Goal: Task Accomplishment & Management: Manage account settings

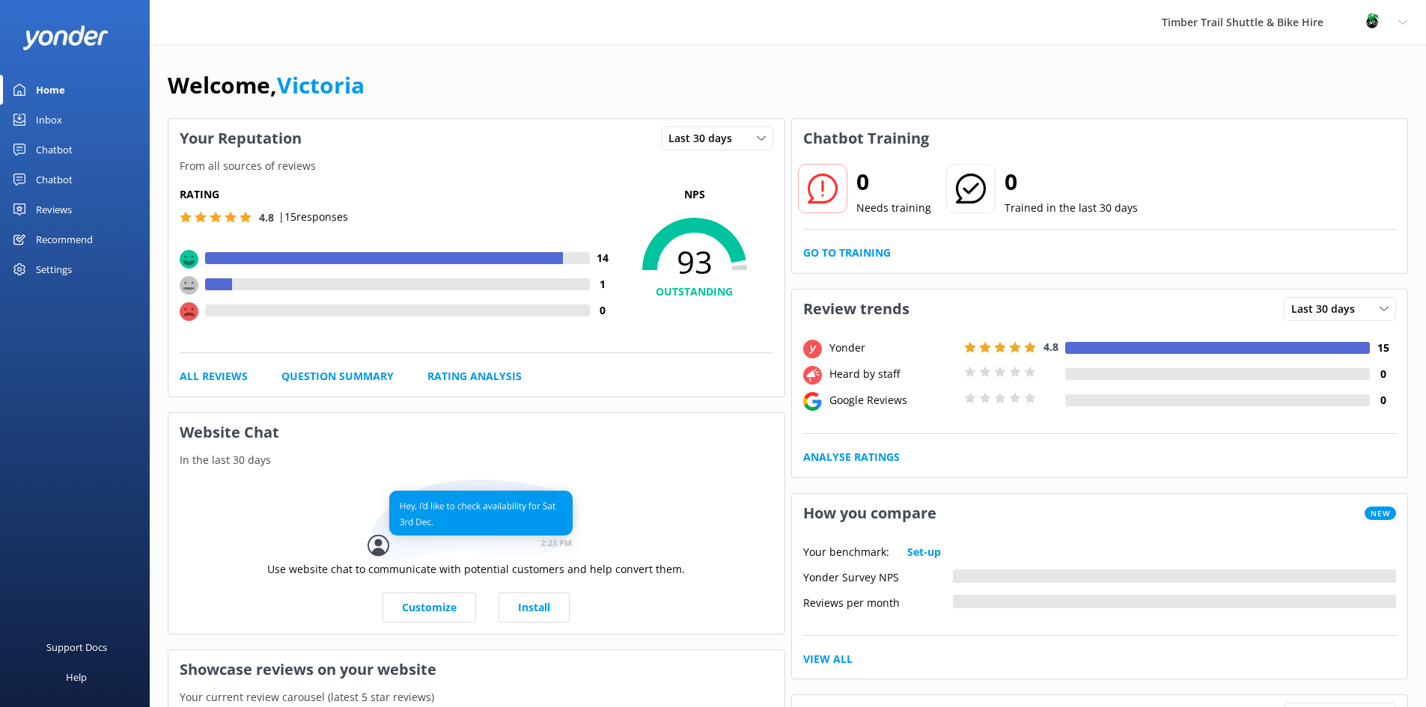
click at [59, 120] on div "Inbox" at bounding box center [49, 120] width 26 height 30
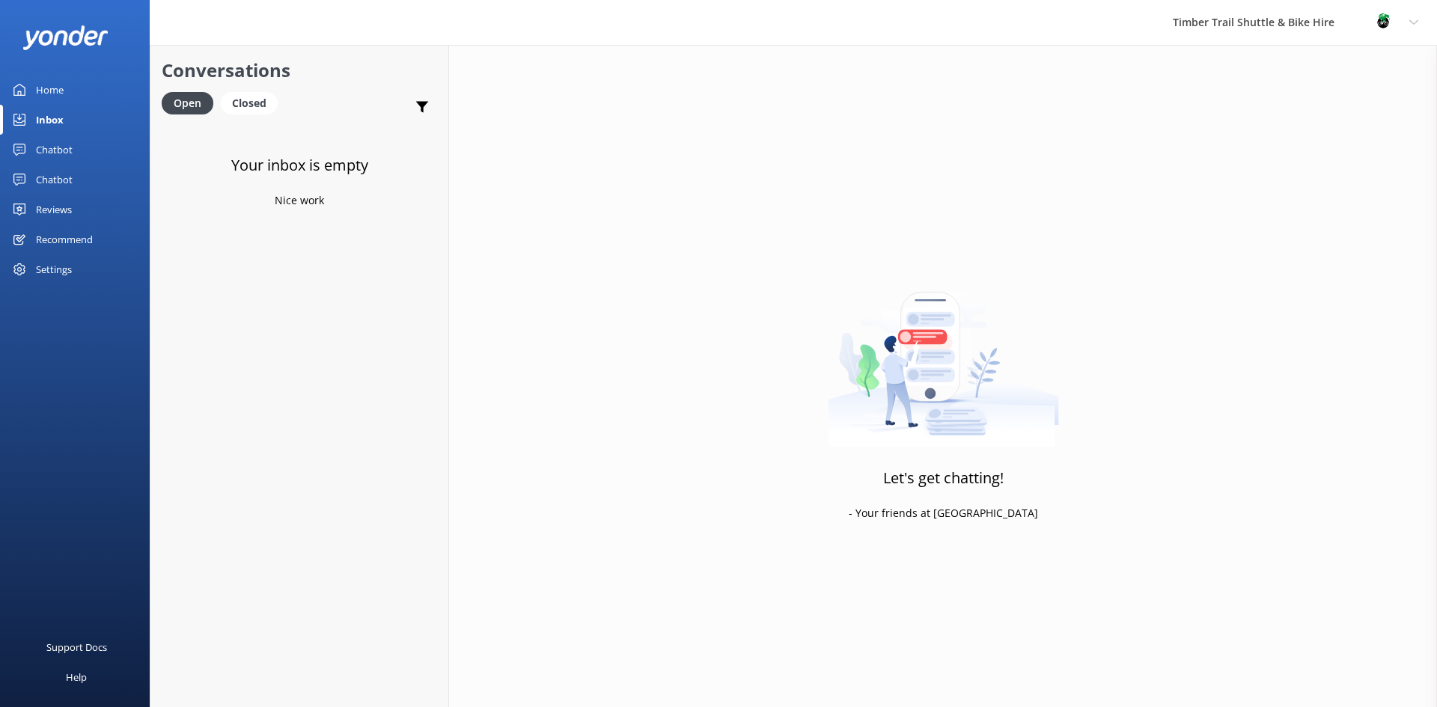
click at [55, 94] on div "Home" at bounding box center [50, 90] width 28 height 30
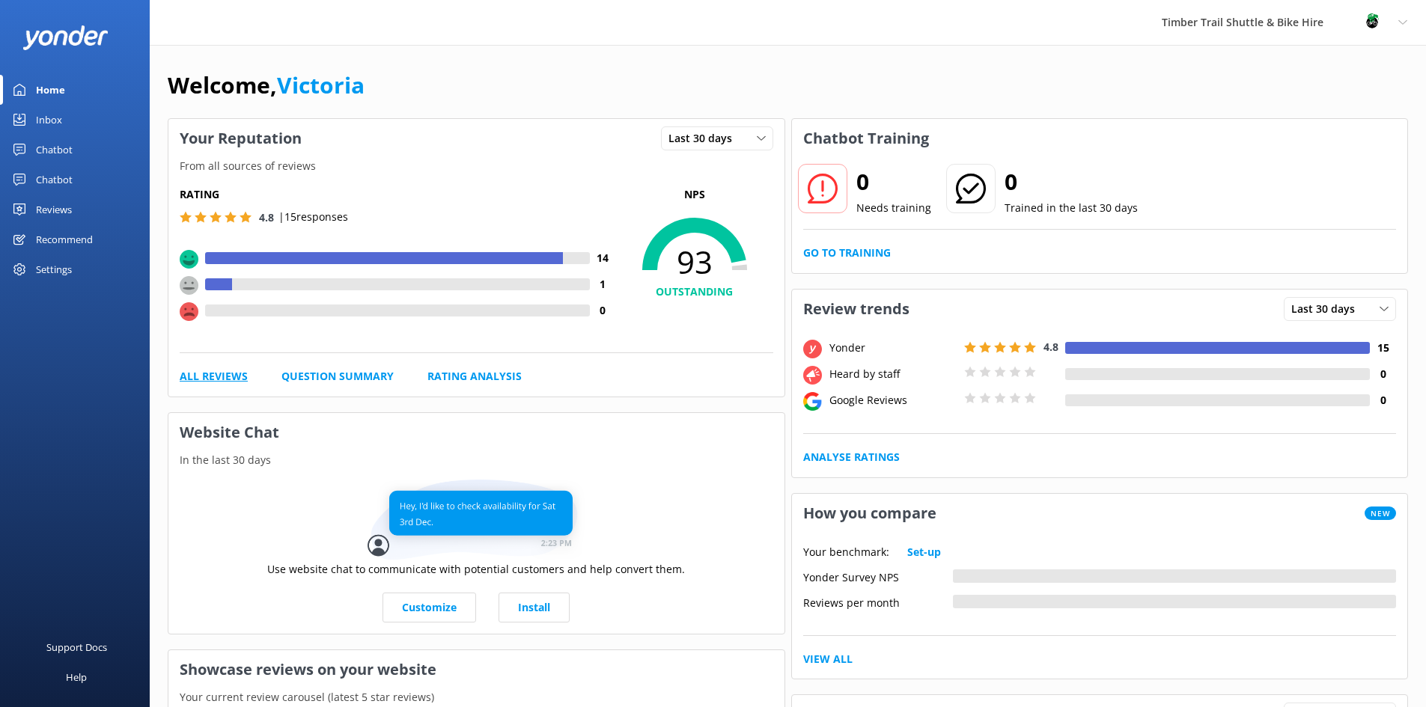
click at [231, 381] on link "All Reviews" at bounding box center [214, 376] width 68 height 16
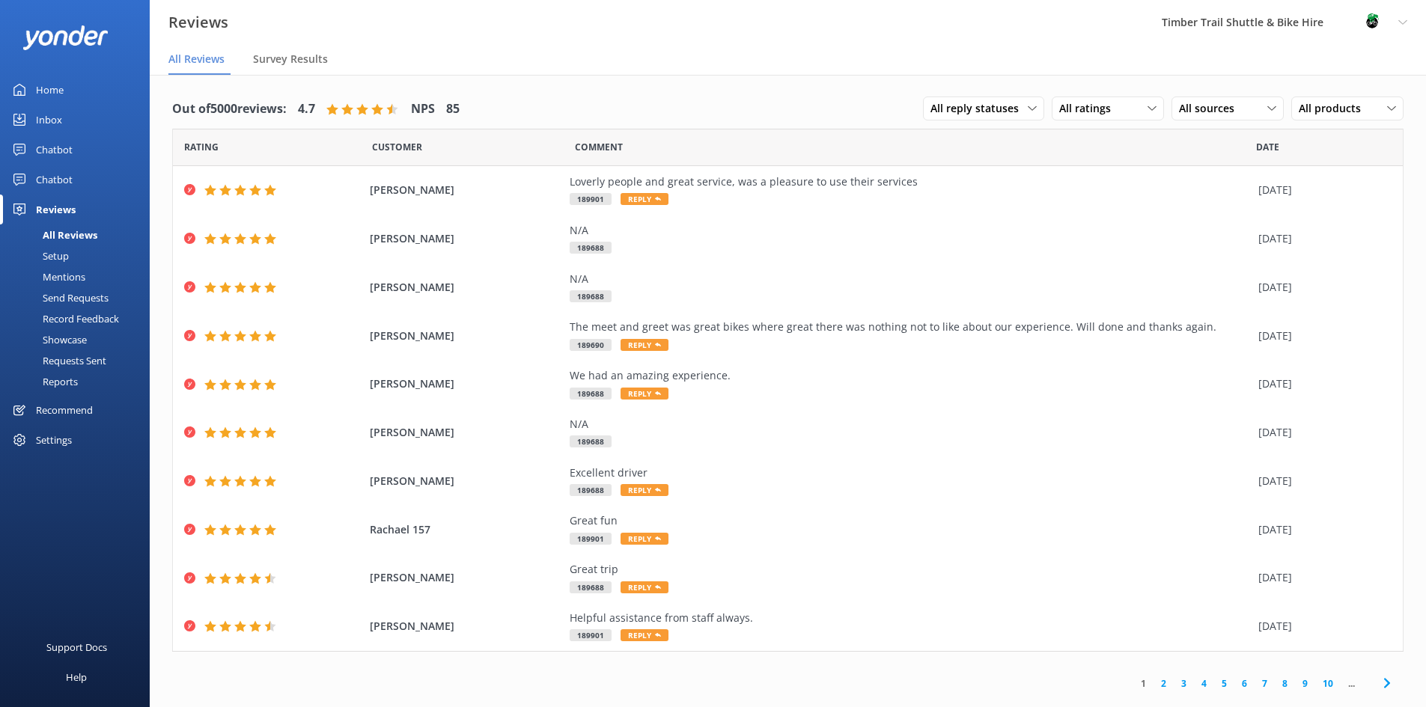
click at [1162, 686] on link "2" at bounding box center [1163, 684] width 20 height 14
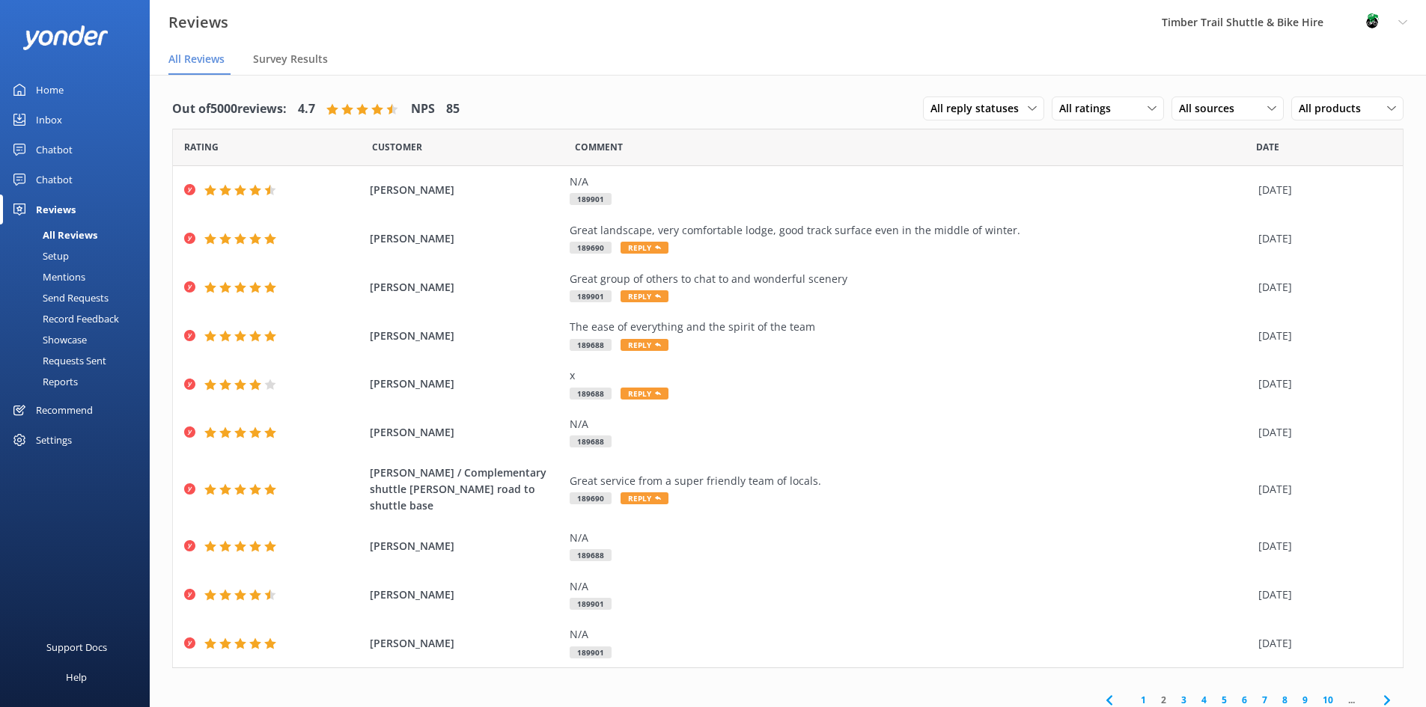
click at [1184, 693] on link "3" at bounding box center [1183, 700] width 20 height 14
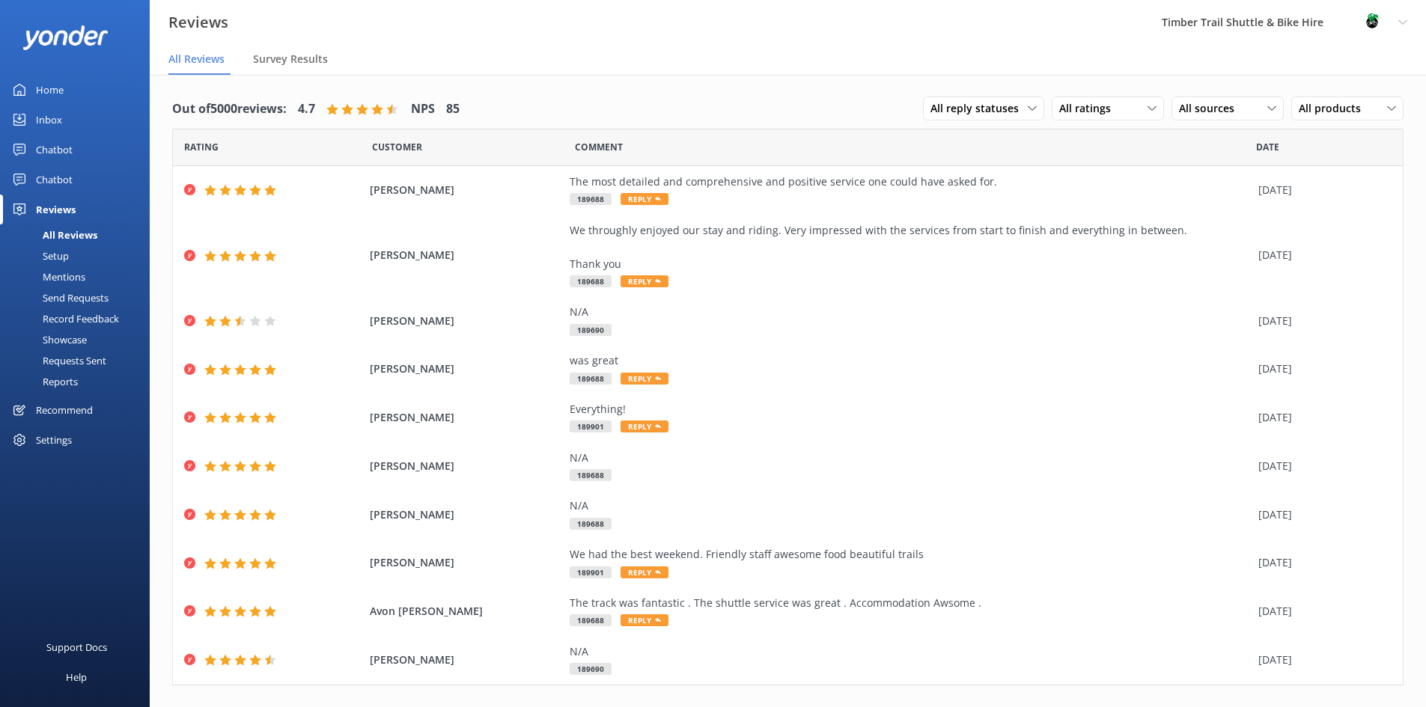
click at [1380, 29] on img at bounding box center [1372, 22] width 22 height 22
click at [1321, 102] on link "Logout" at bounding box center [1352, 100] width 150 height 37
